Goal: Navigation & Orientation: Understand site structure

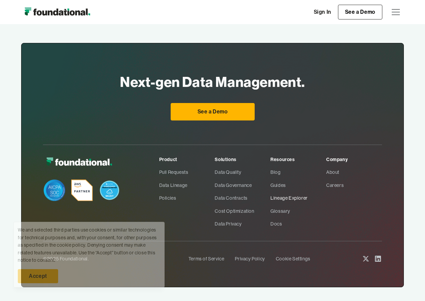
scroll to position [2068, 0]
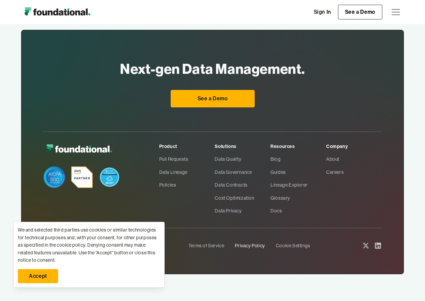
click at [251, 247] on link "Privacy Policy" at bounding box center [250, 245] width 30 height 13
click at [220, 244] on link "Terms of Service" at bounding box center [206, 245] width 36 height 13
click at [327, 158] on link "About" at bounding box center [354, 159] width 56 height 13
click at [330, 174] on link "Careers" at bounding box center [354, 172] width 56 height 13
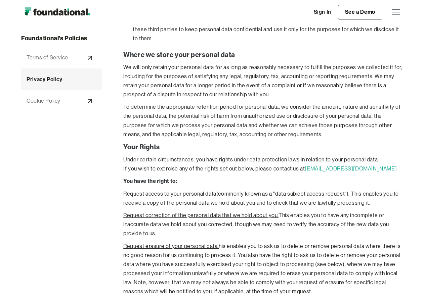
scroll to position [1908, 0]
